Goal: Task Accomplishment & Management: Manage account settings

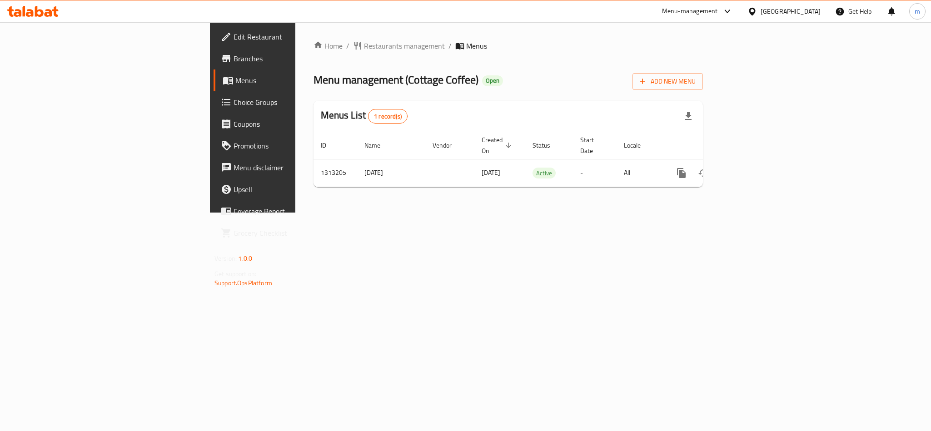
click at [234, 104] on span "Choice Groups" at bounding box center [296, 102] width 125 height 11
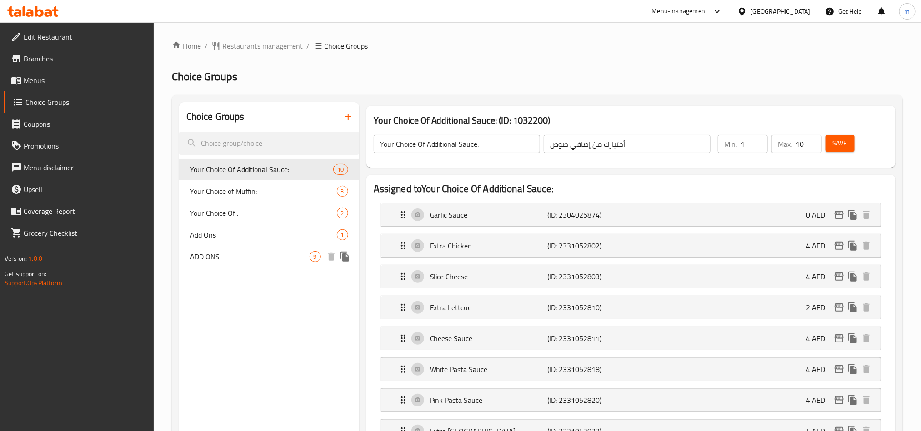
click at [230, 256] on span "ADD ONS" at bounding box center [250, 256] width 120 height 11
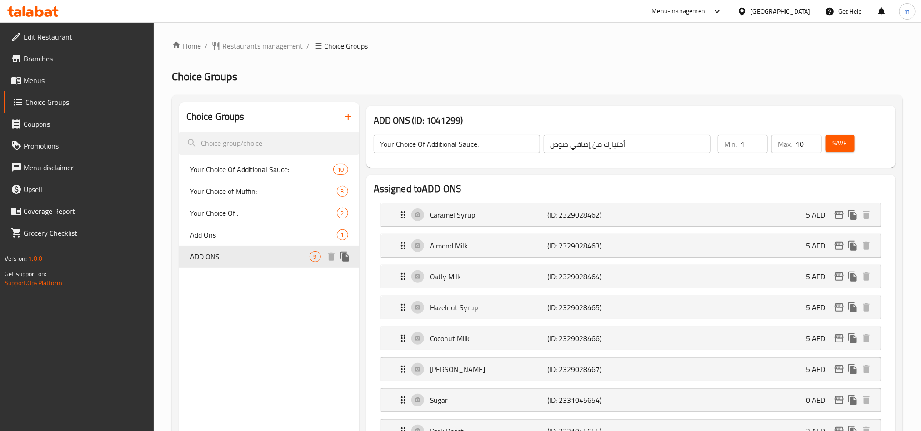
type input "ADD ONS"
type input "إضافات"
type input "0"
type input "6"
click at [259, 42] on span "Restaurants management" at bounding box center [262, 45] width 81 height 11
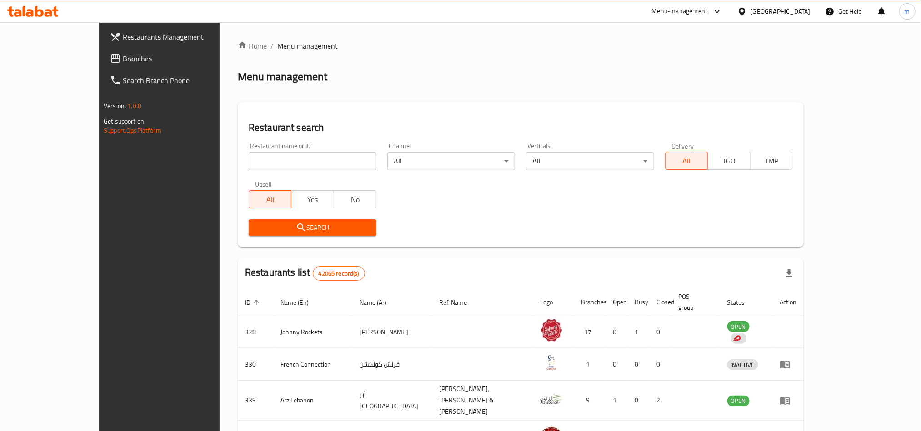
click at [123, 61] on span "Branches" at bounding box center [184, 58] width 123 height 11
